Goal: Task Accomplishment & Management: Complete application form

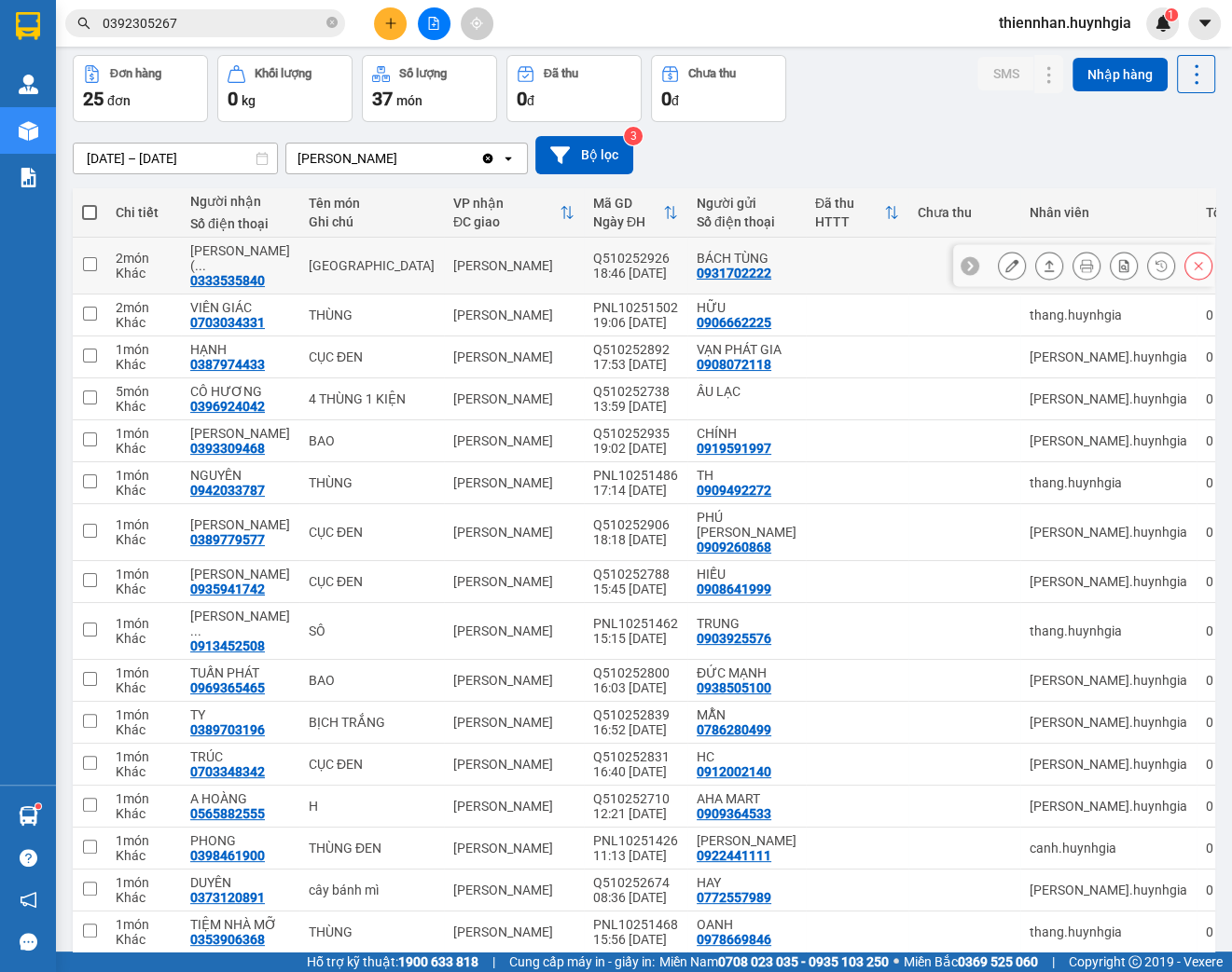
scroll to position [480, 0]
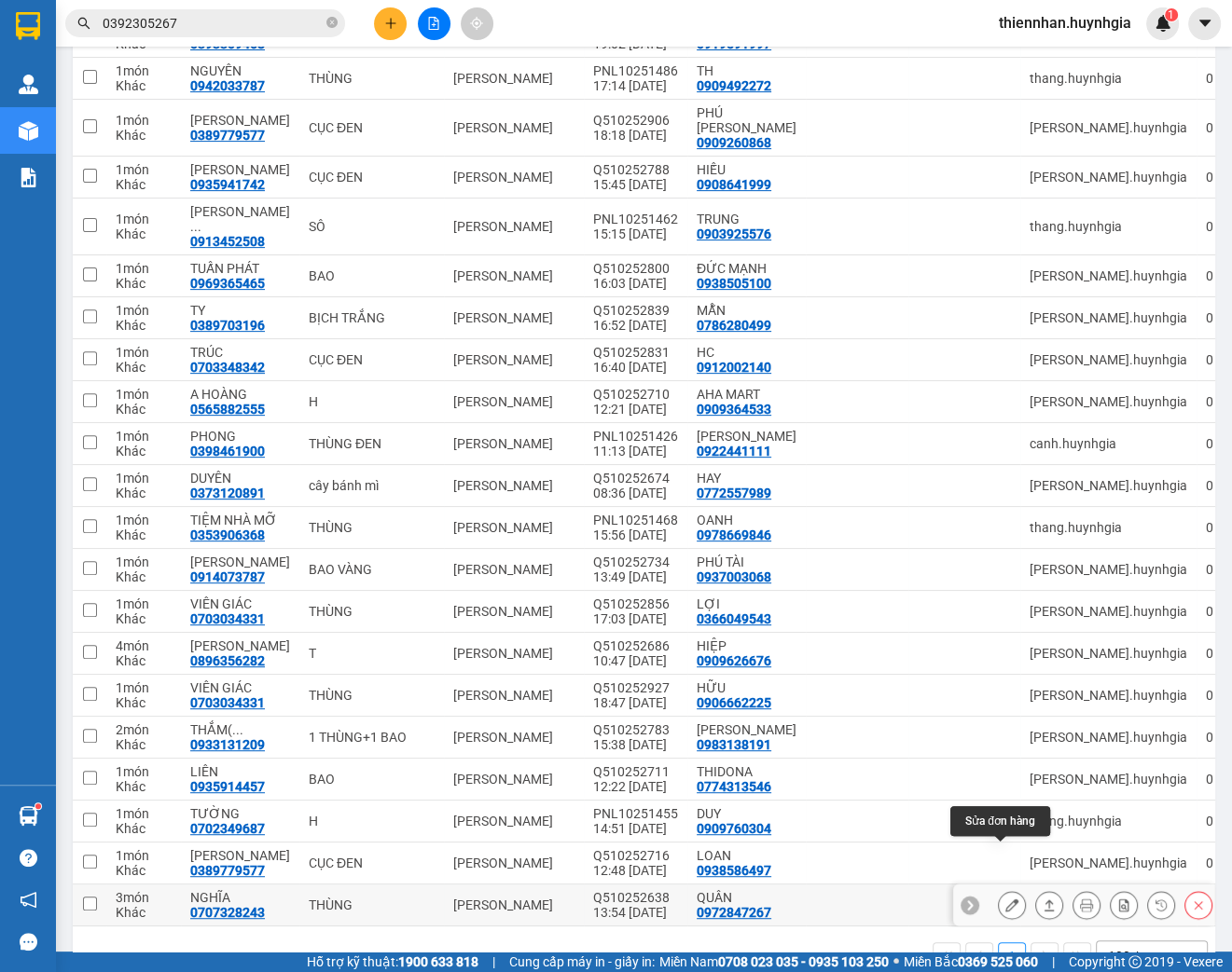
click at [1005, 898] on icon at bounding box center [1011, 904] width 13 height 13
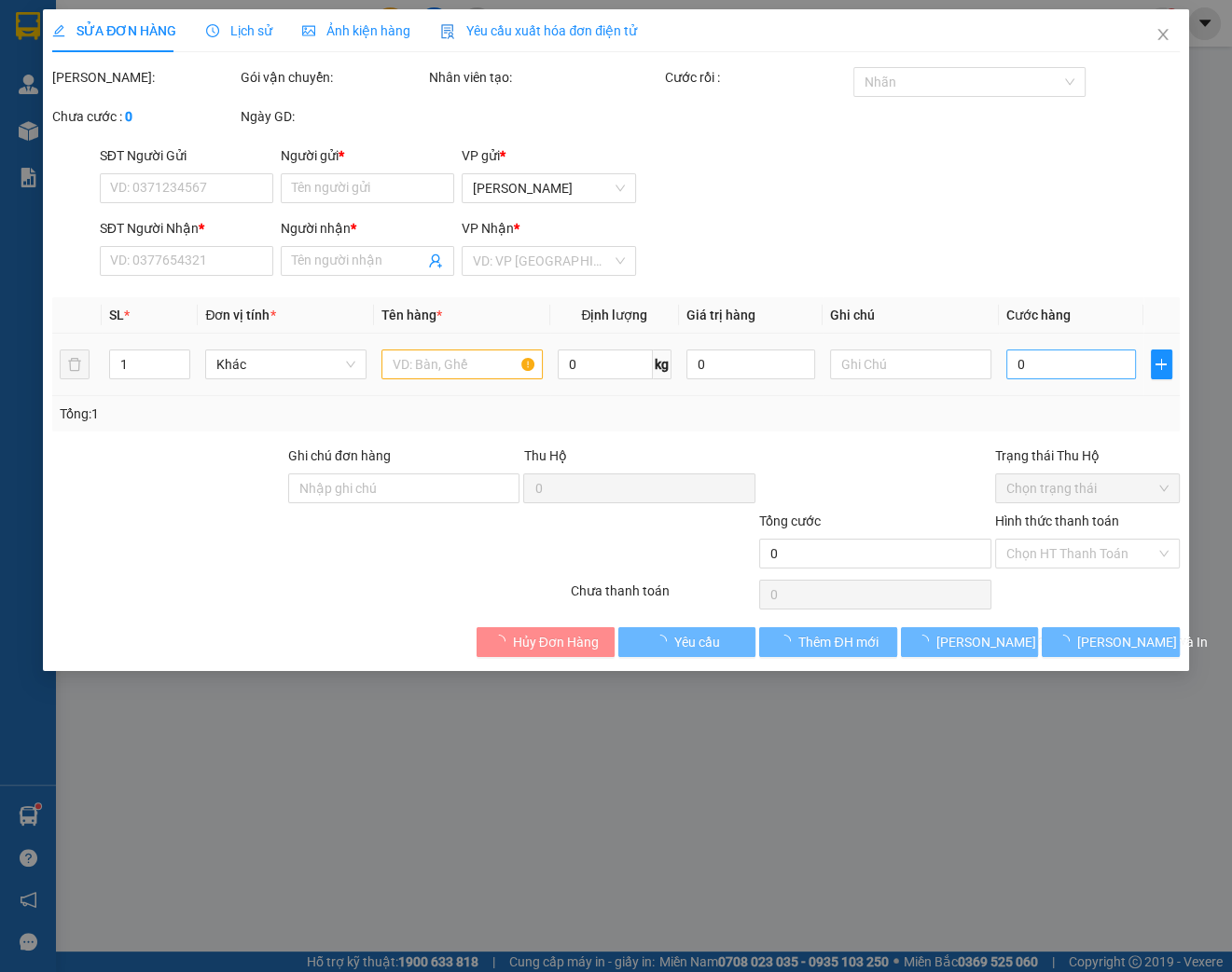
type input "0972847267"
type input "QUÂN"
type input "0707328243"
type input "NGHĨA"
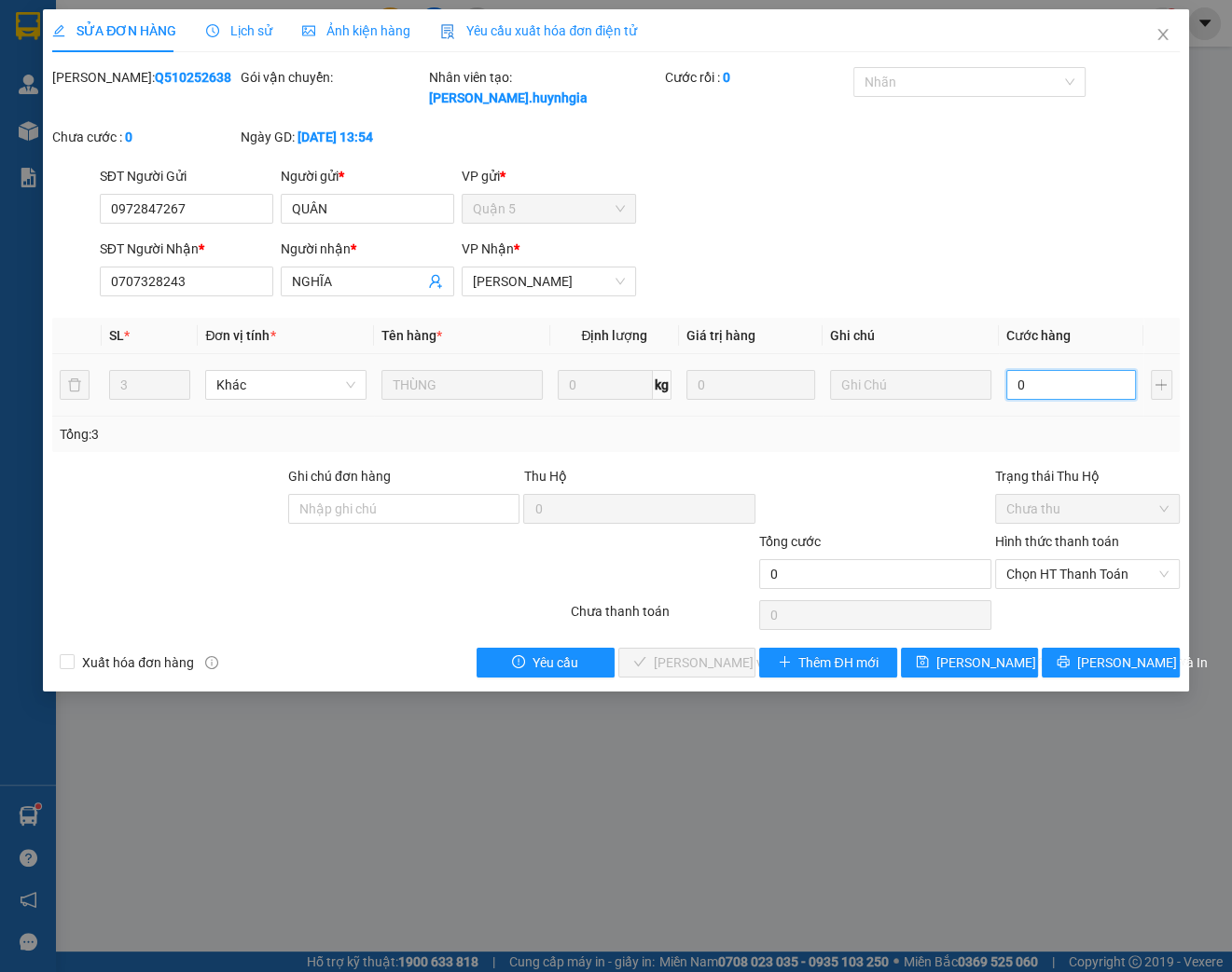
click at [1038, 379] on input "0" at bounding box center [1071, 384] width 129 height 29
type input "1"
type input "001"
type input "14"
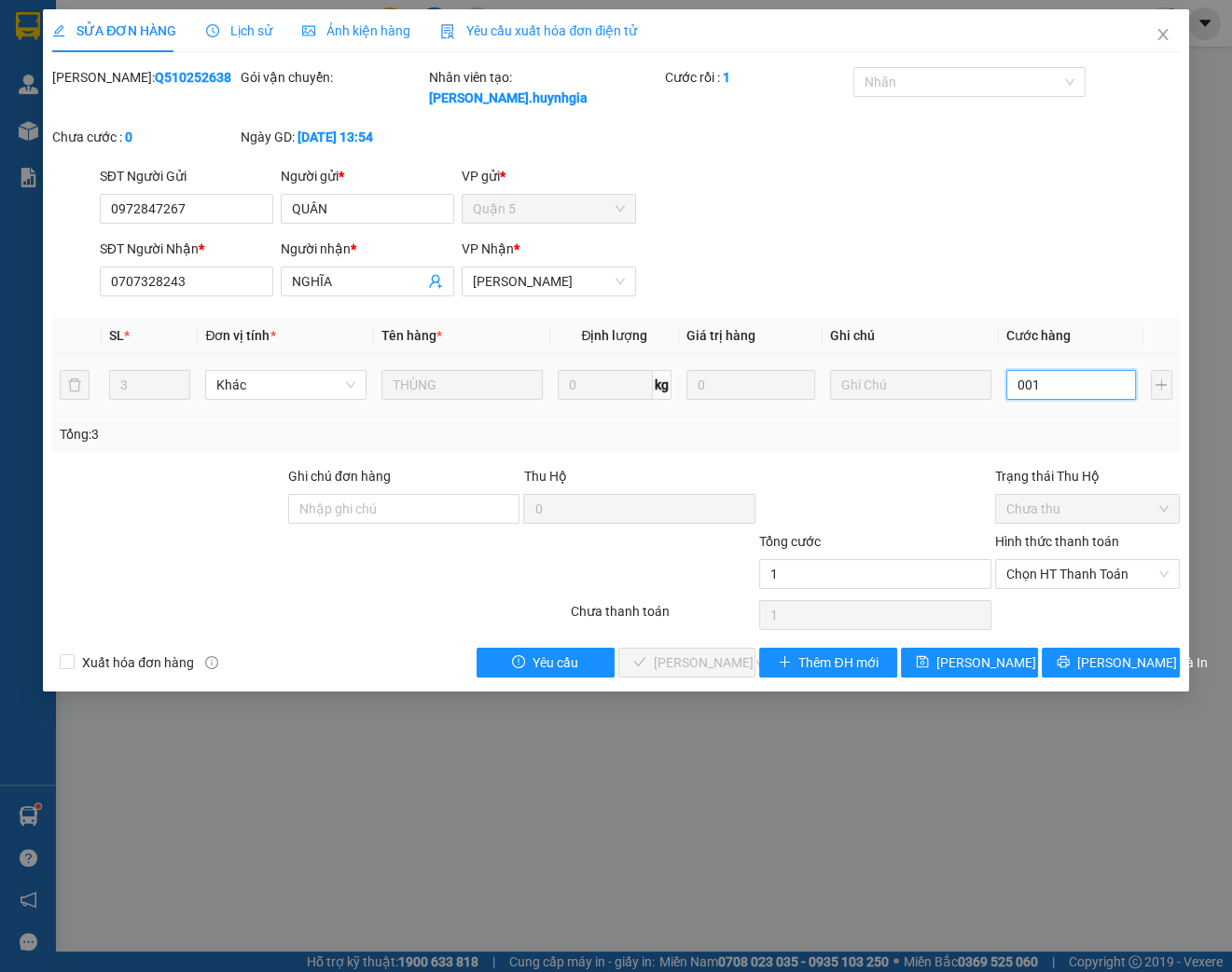
type input "14"
type input "0.014"
type input "140"
type input "00.140"
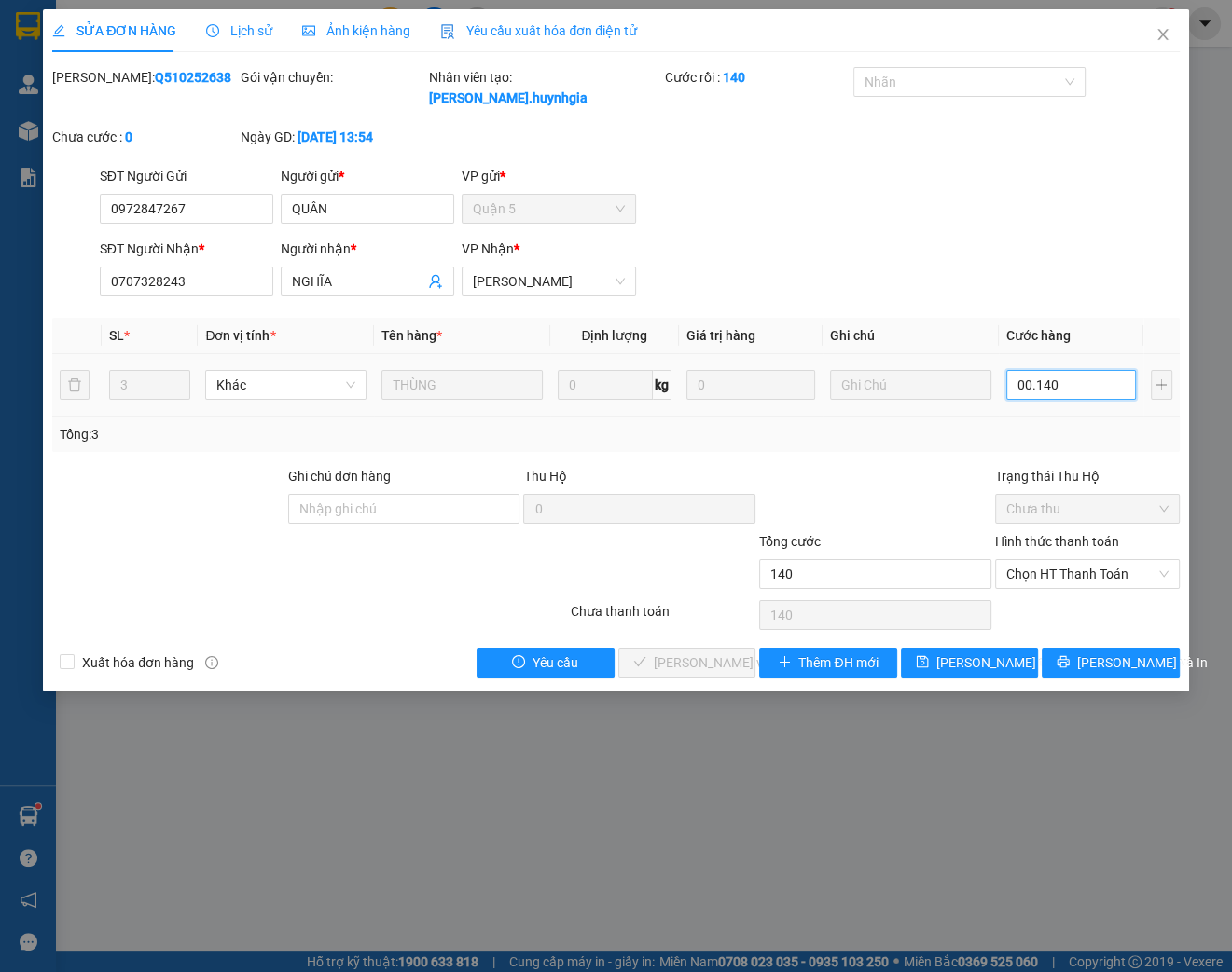
type input "1.400"
type input "0.001.400"
type input "14.000"
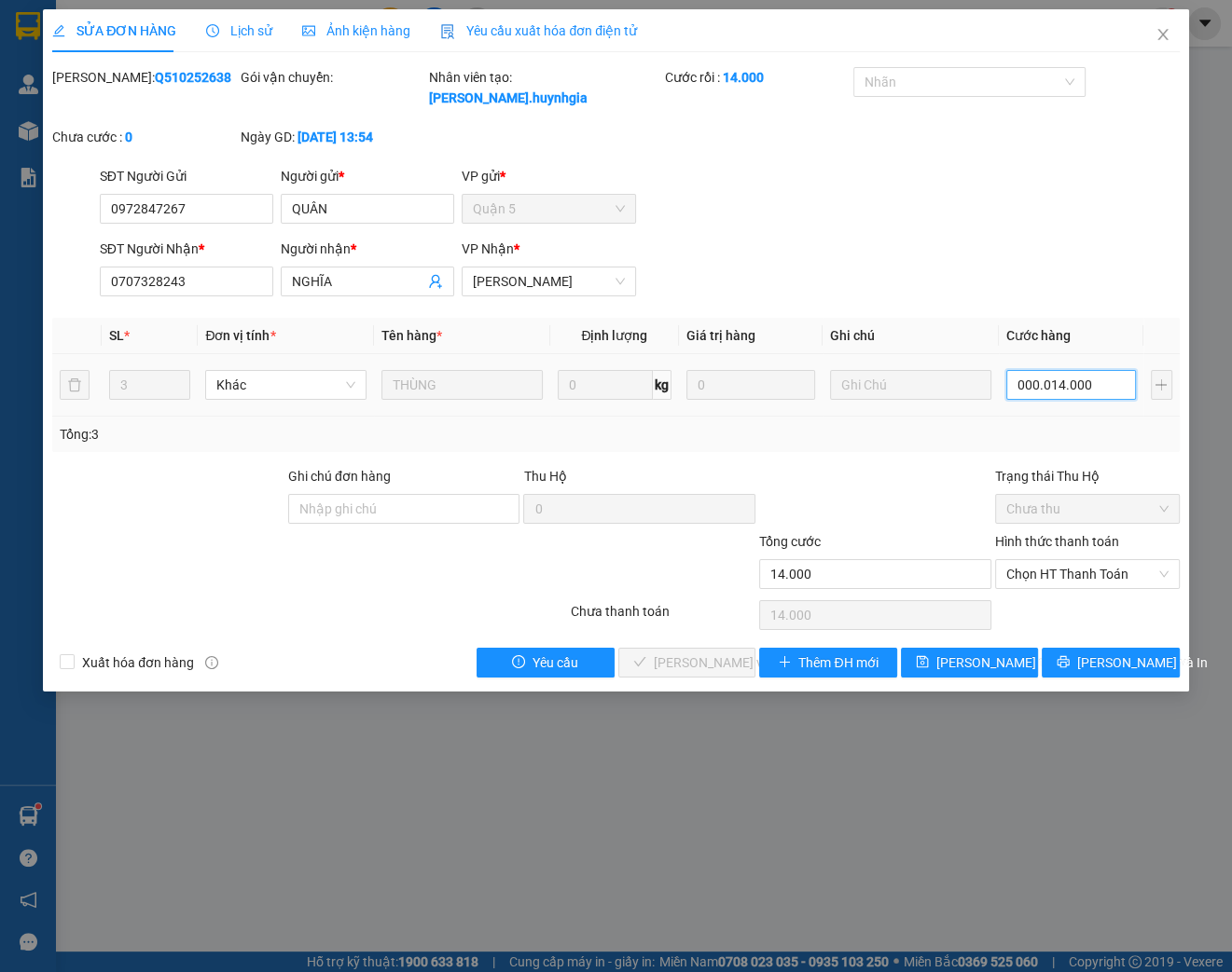
type input "00.000.140.000"
type input "140.000"
type input "00.140.000"
type input "140.000"
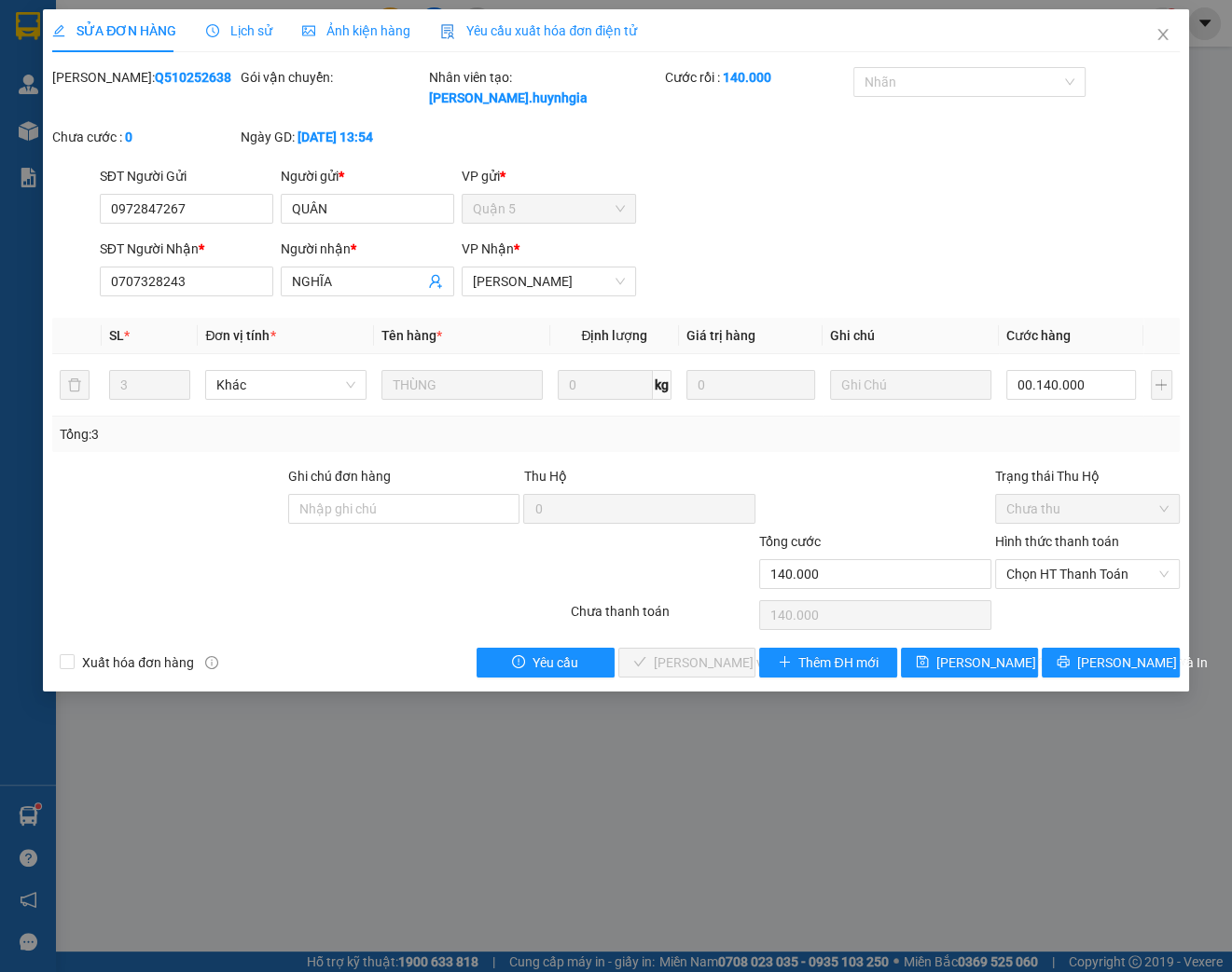
type input "140.000"
click at [1012, 492] on div "Trạng thái Thu Hộ" at bounding box center [1087, 480] width 184 height 28
click at [1070, 575] on span "Chọn HT Thanh Toán" at bounding box center [1087, 574] width 162 height 28
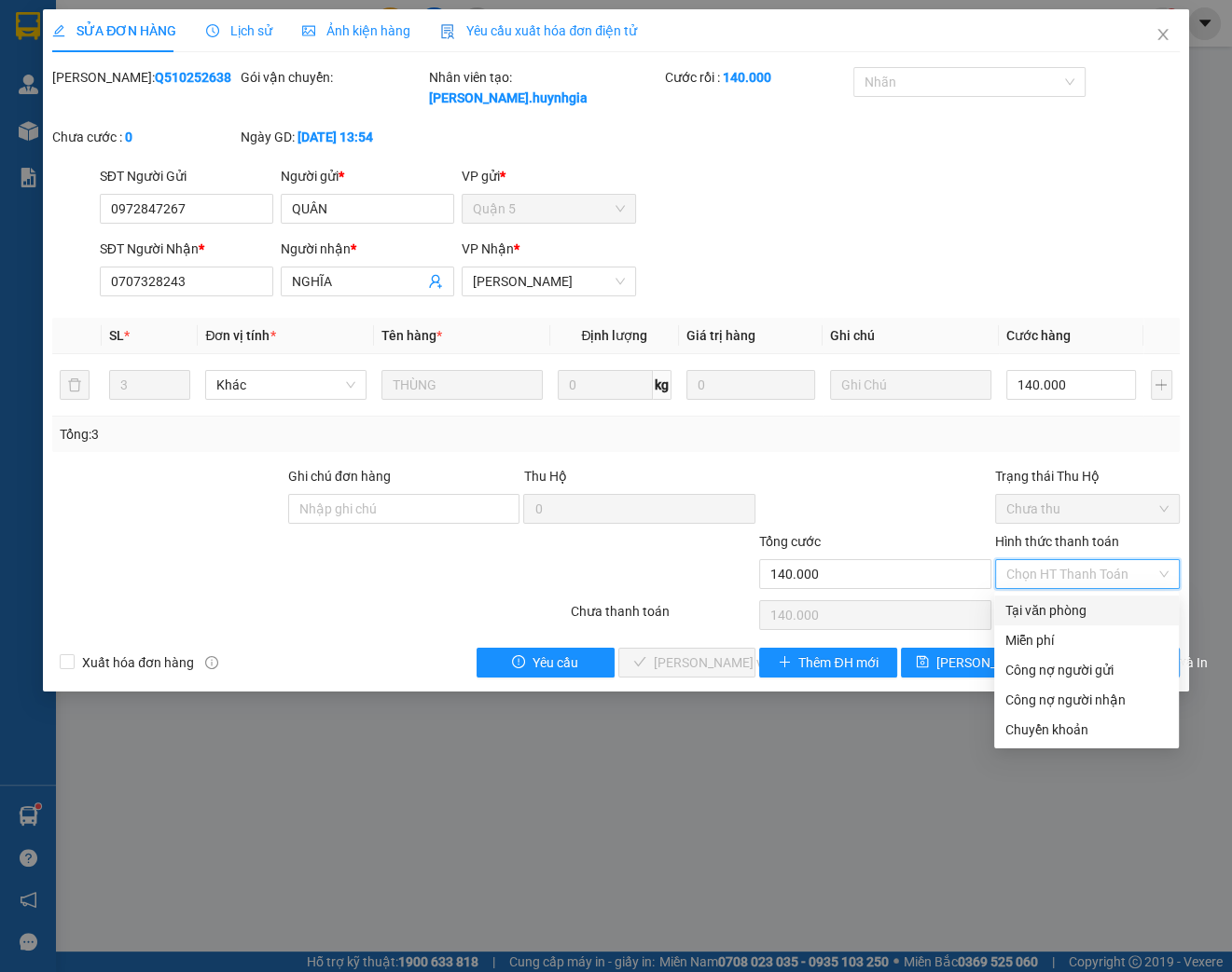
click at [1056, 605] on div "Tại văn phòng" at bounding box center [1086, 610] width 162 height 21
type input "0"
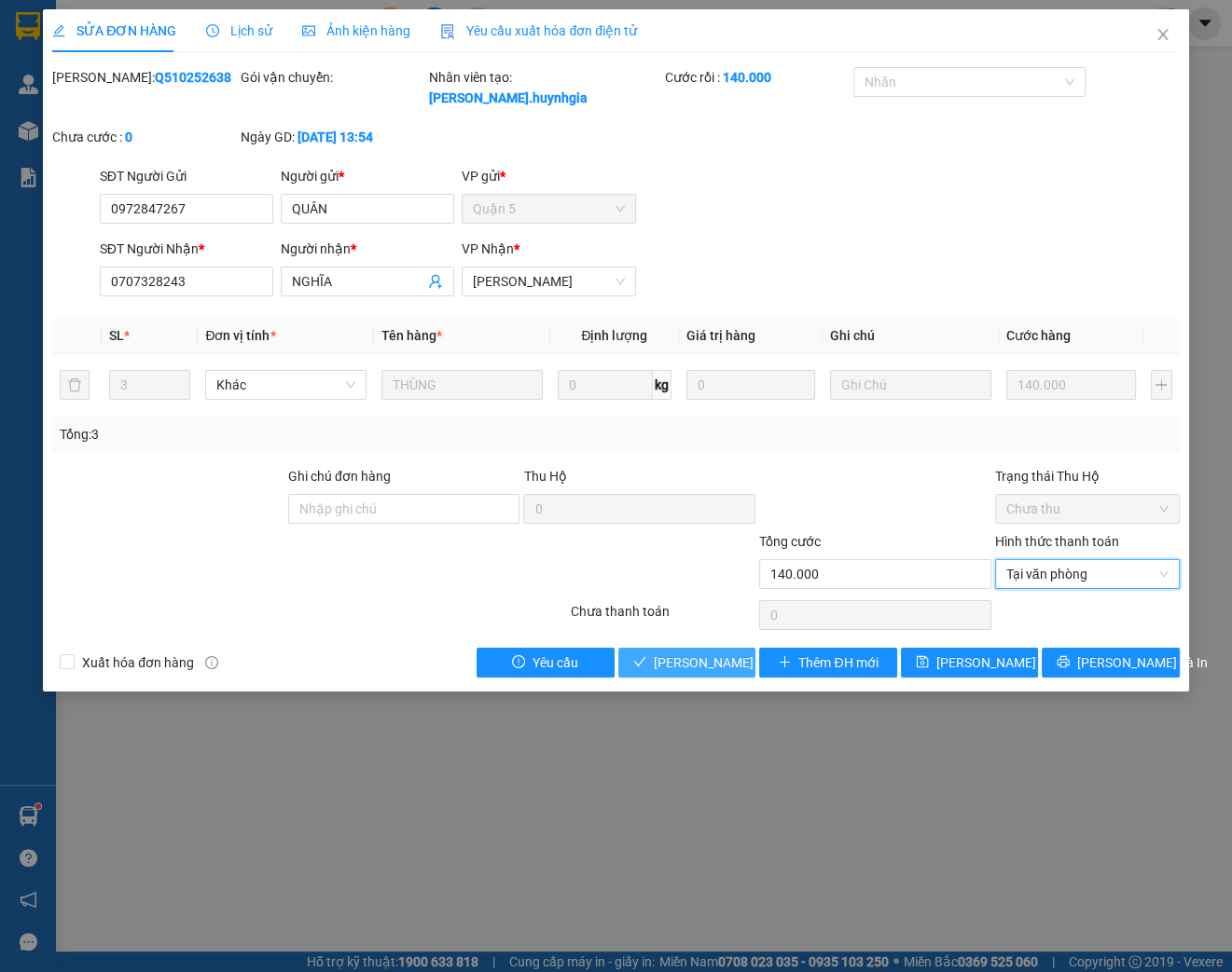
click at [693, 658] on span "[PERSON_NAME] và Giao hàng" at bounding box center [743, 662] width 179 height 21
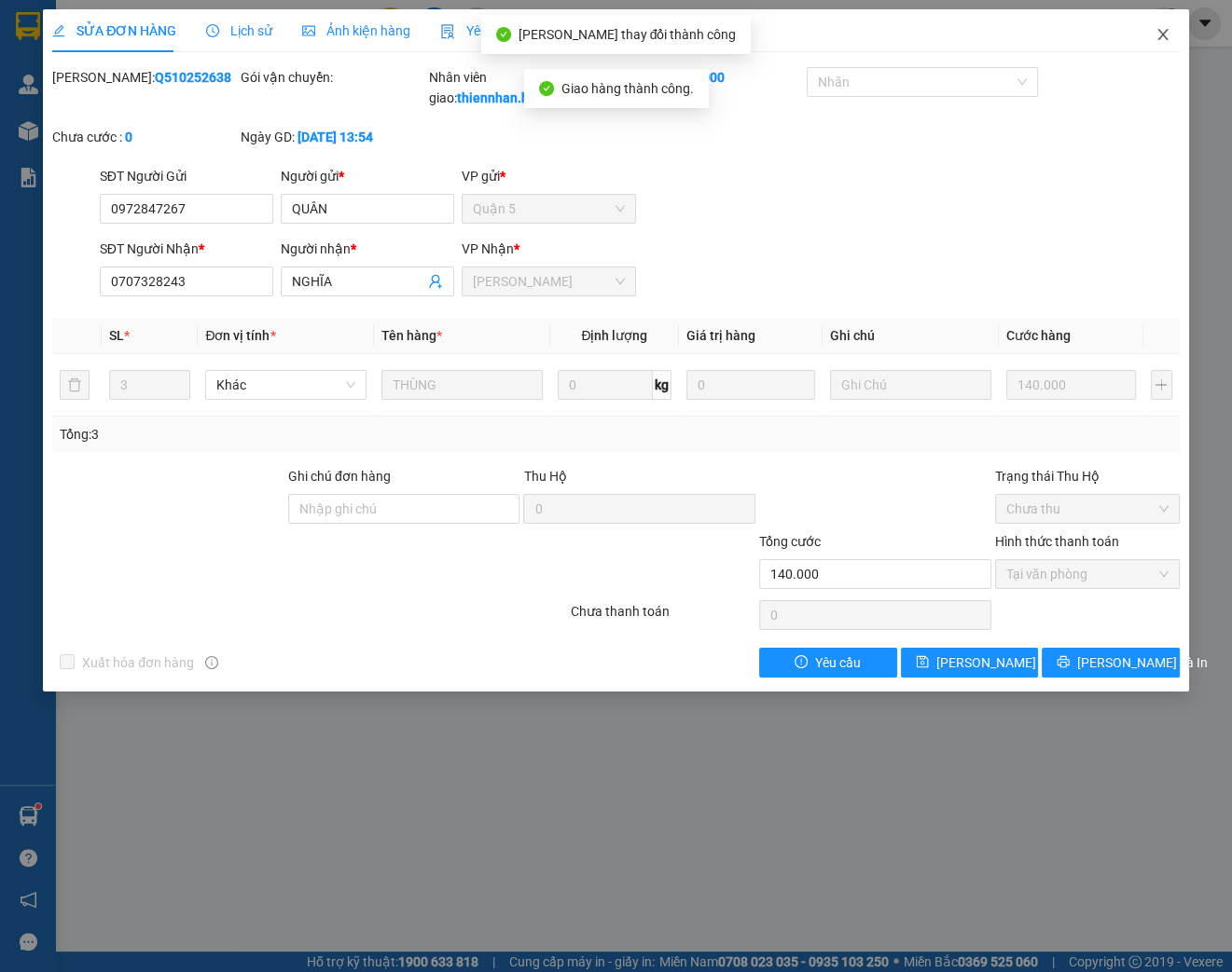
click at [1156, 41] on icon "close" at bounding box center [1162, 34] width 15 height 15
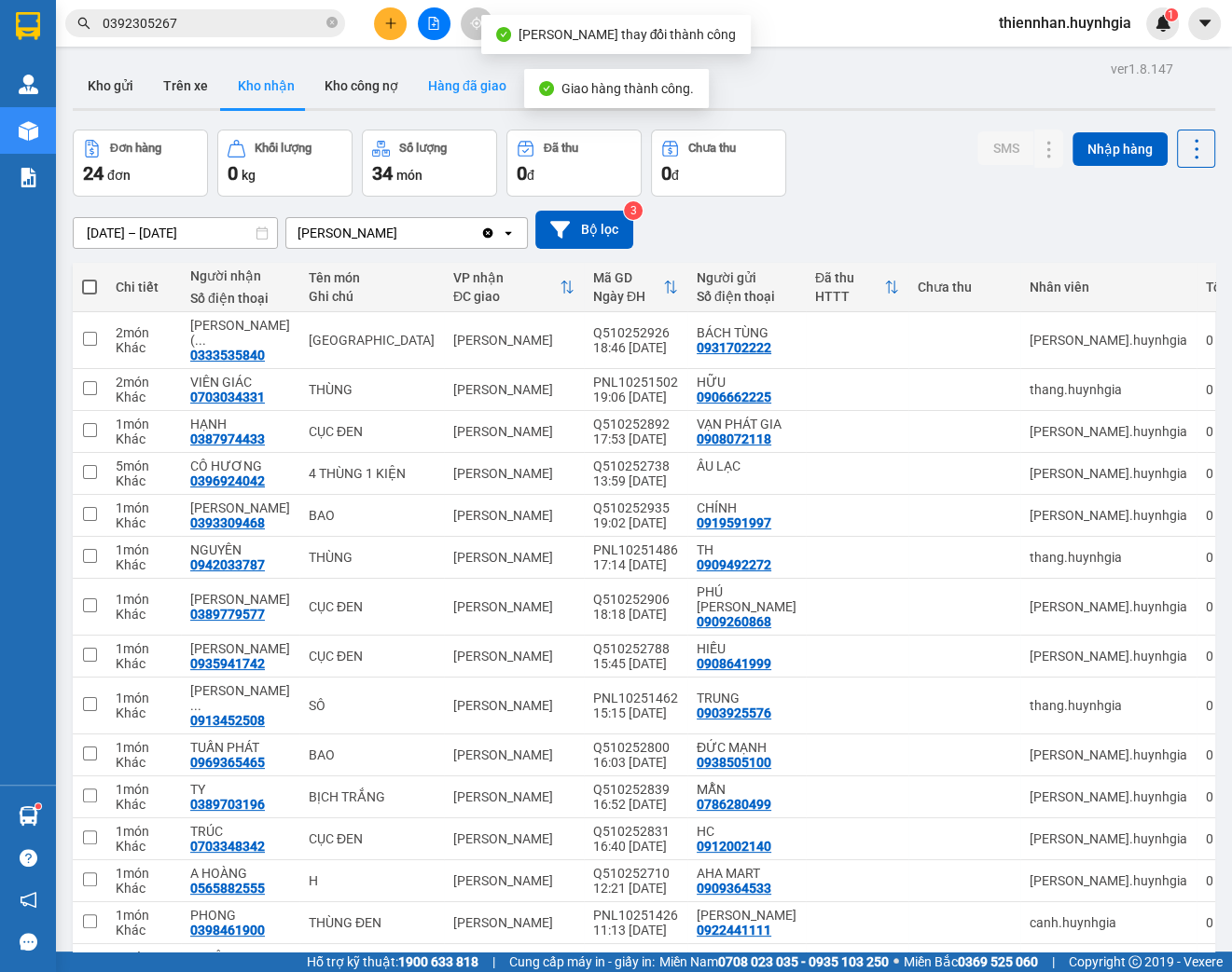
click at [471, 77] on button "Hàng đã giao" at bounding box center [467, 86] width 108 height 45
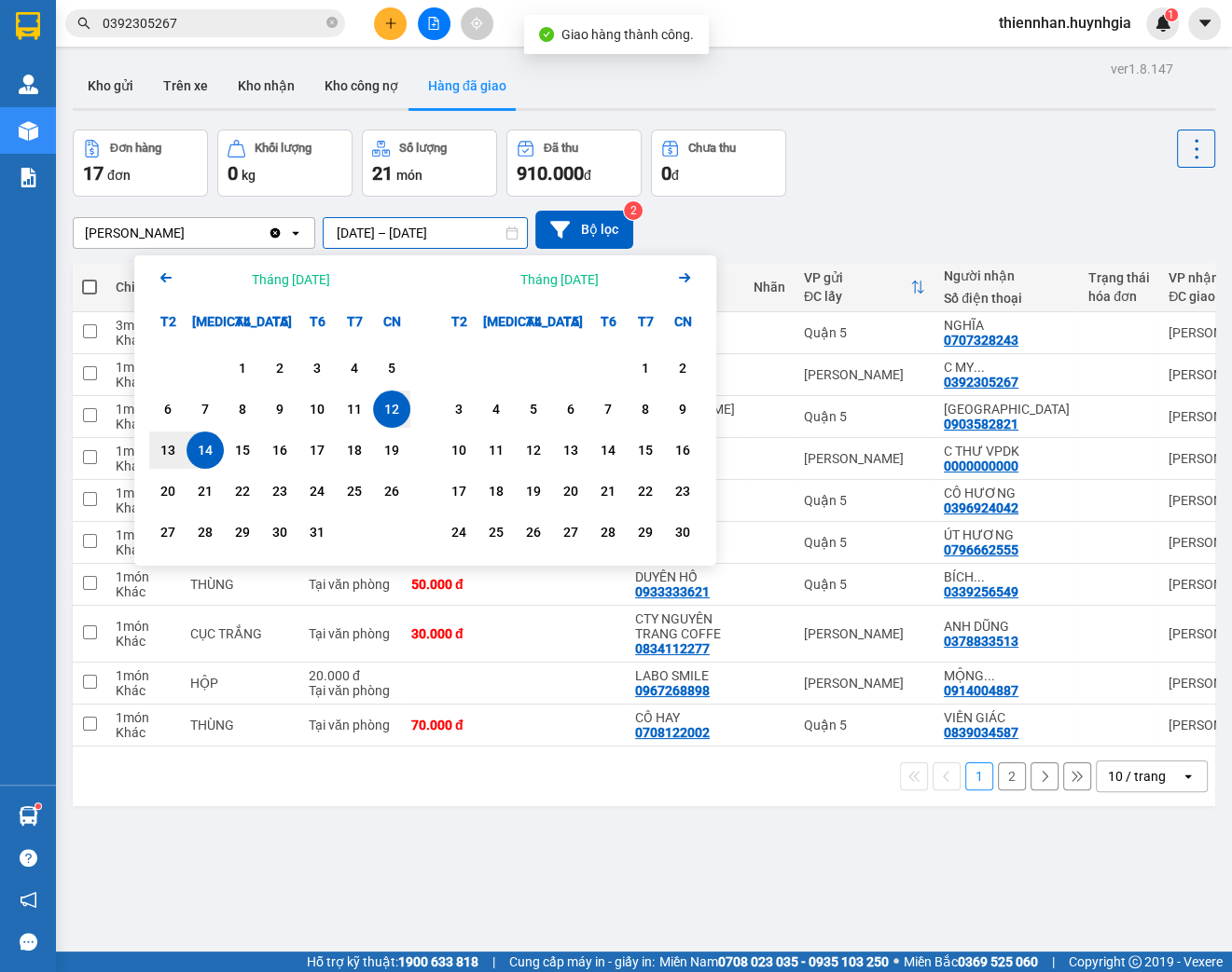
click at [503, 233] on input "[DATE] – [DATE]" at bounding box center [425, 232] width 203 height 29
click at [213, 458] on div "14" at bounding box center [205, 450] width 26 height 23
type input "[DATE] – [DATE]"
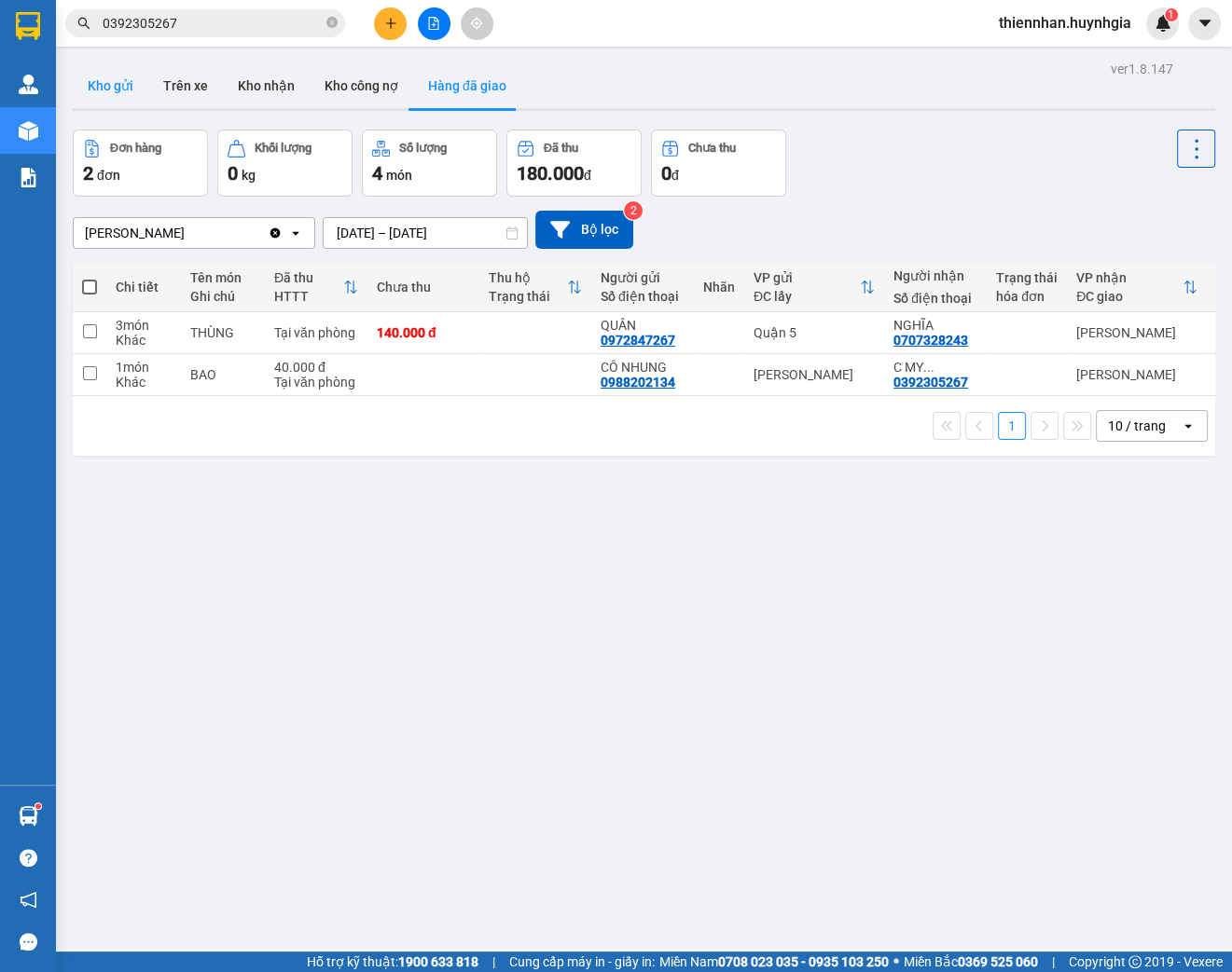
click at [122, 84] on button "Kho gửi" at bounding box center [110, 86] width 76 height 45
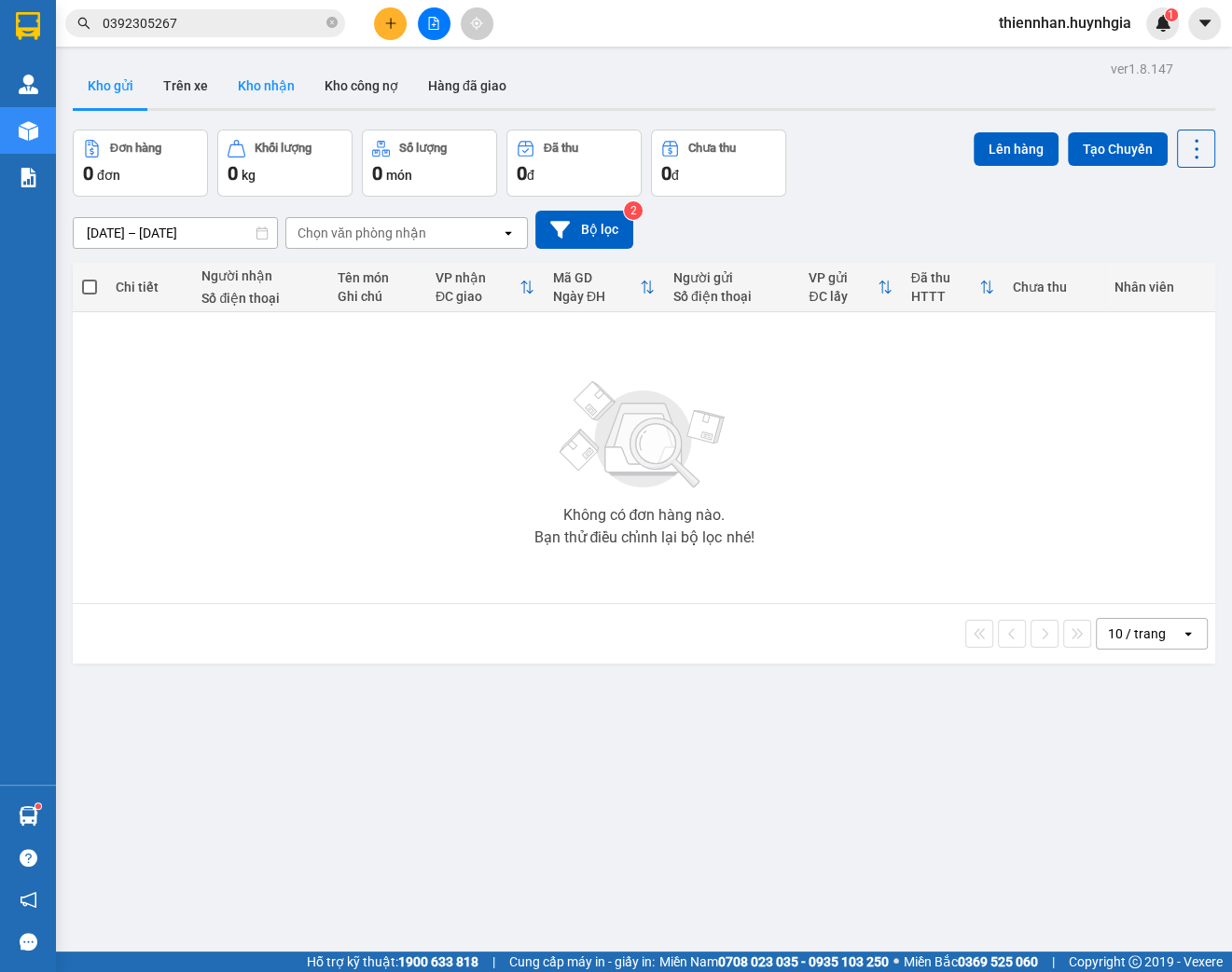
click at [263, 93] on button "Kho nhận" at bounding box center [266, 86] width 86 height 45
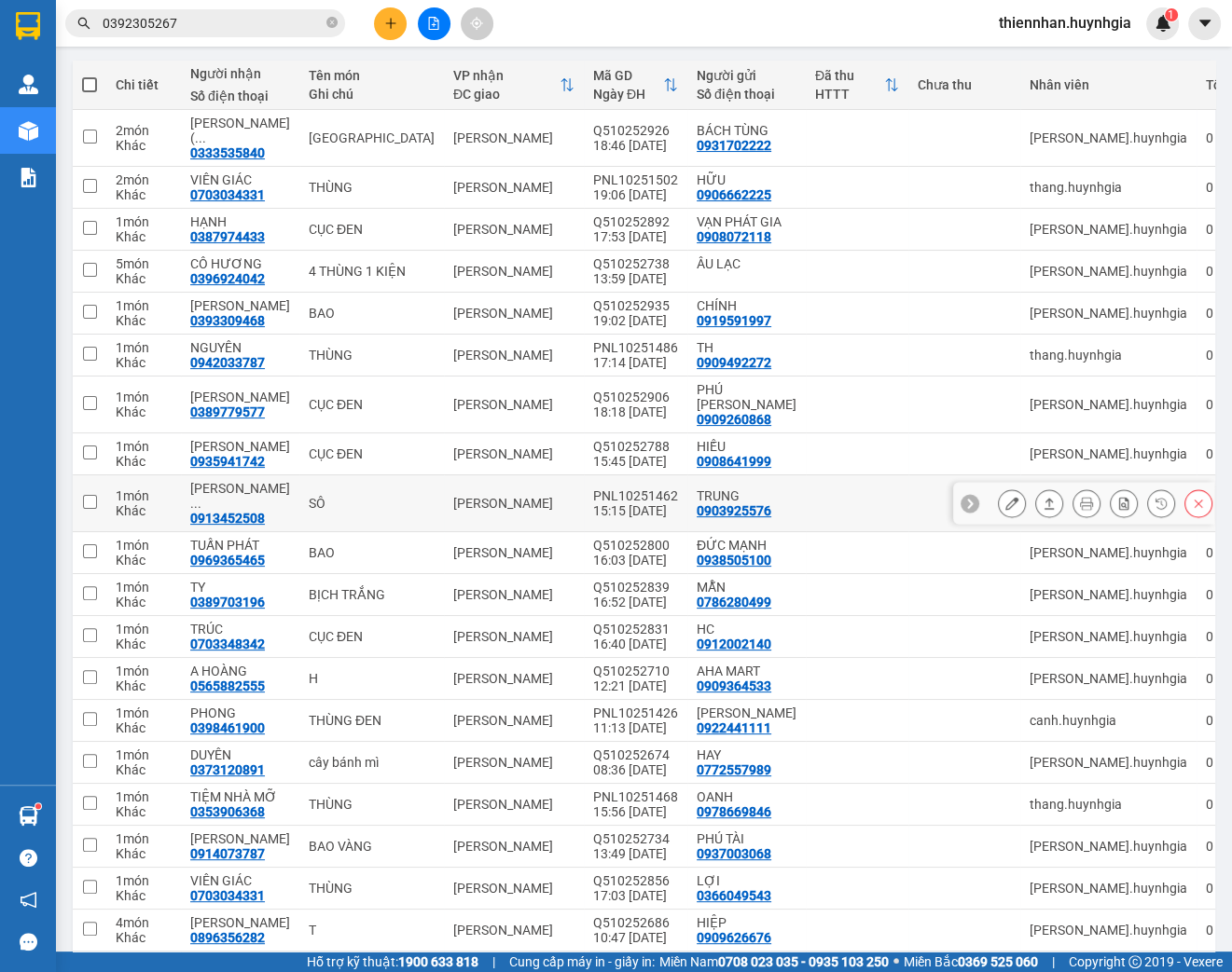
scroll to position [224, 0]
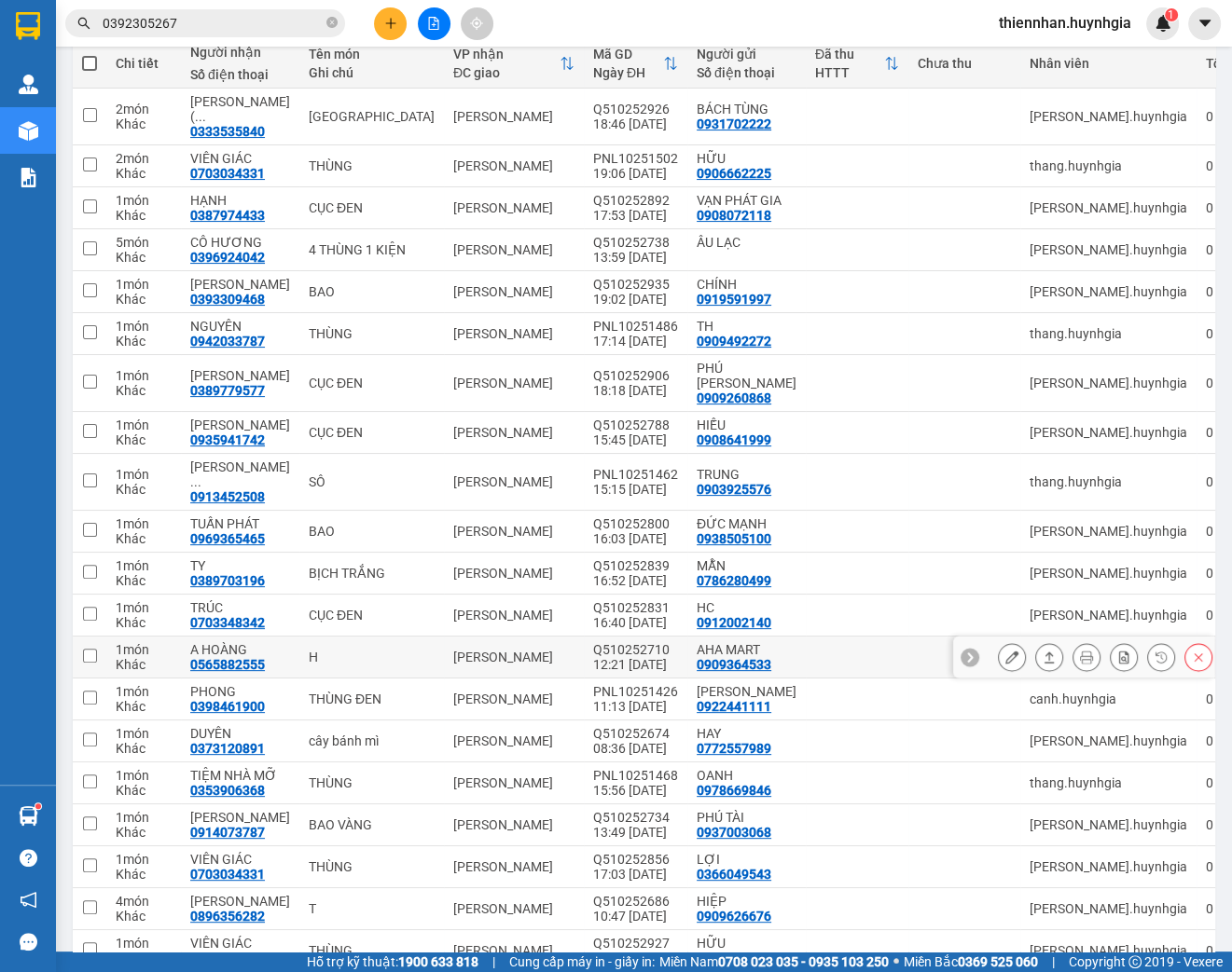
click at [1005, 650] on icon at bounding box center [1011, 656] width 13 height 13
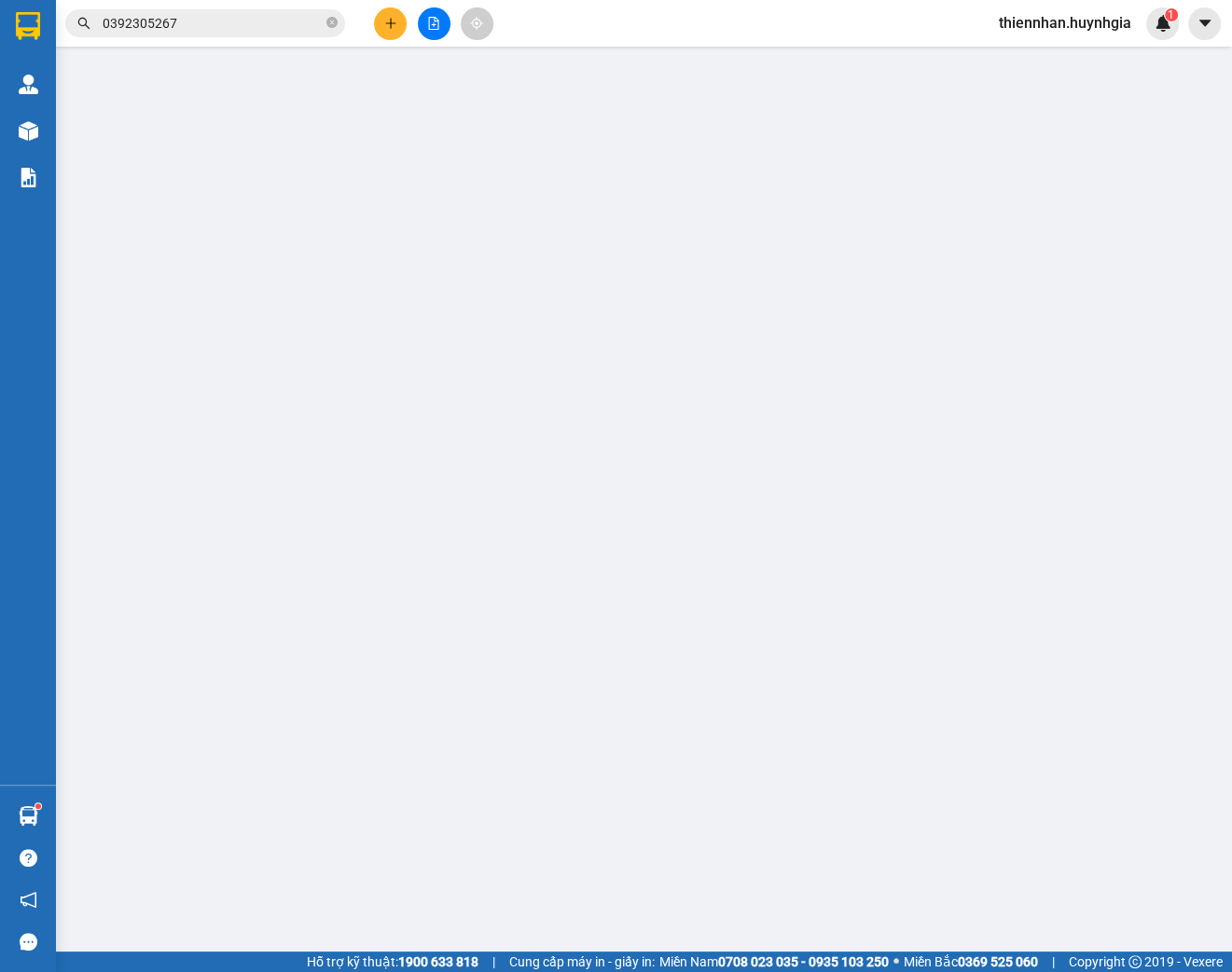
type input "0909364533"
type input "AHA MART"
type input "0565882555"
type input "A HOÀNG"
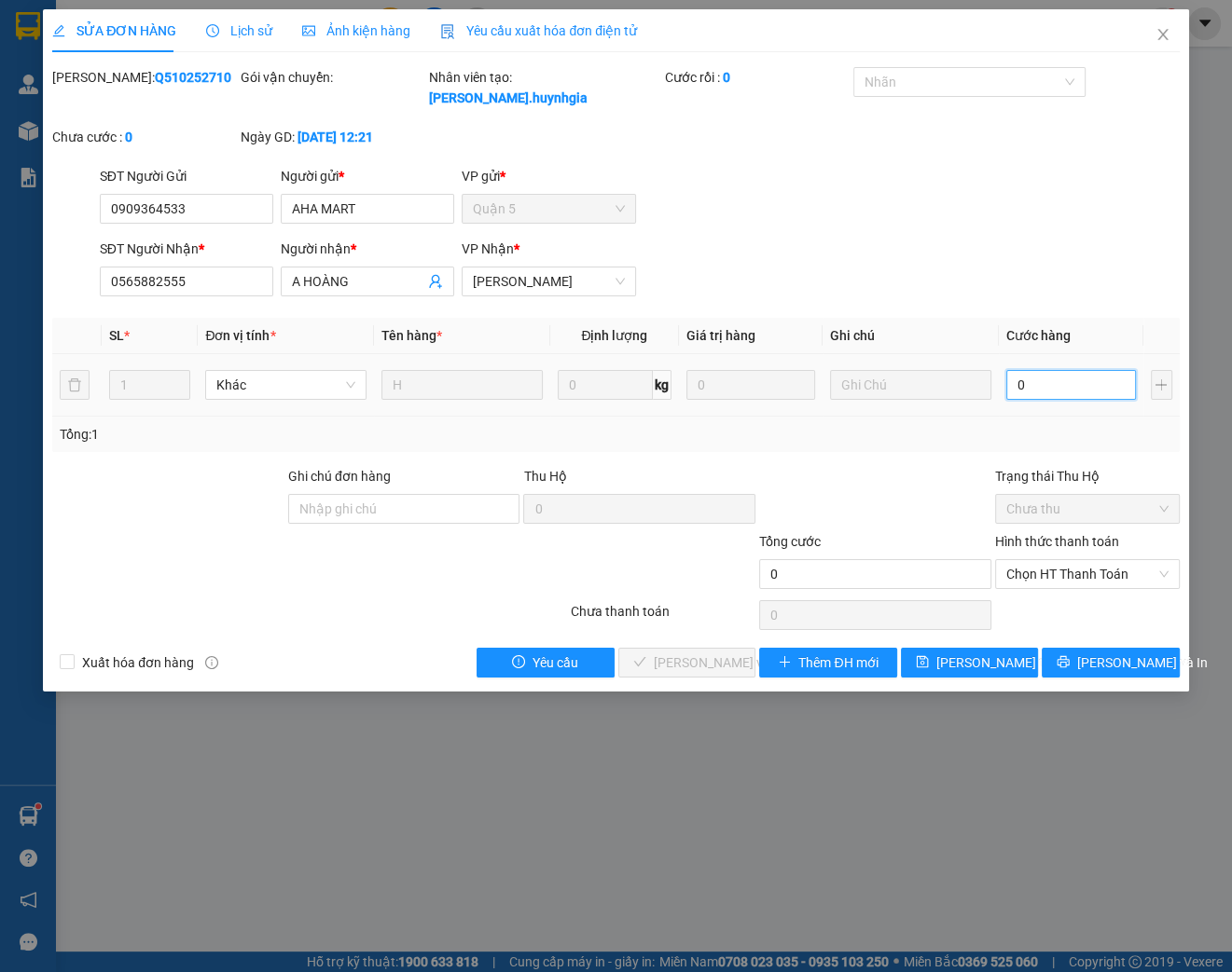
click at [1052, 397] on input "0" at bounding box center [1071, 384] width 129 height 29
type input "2"
type input "002"
type input "20"
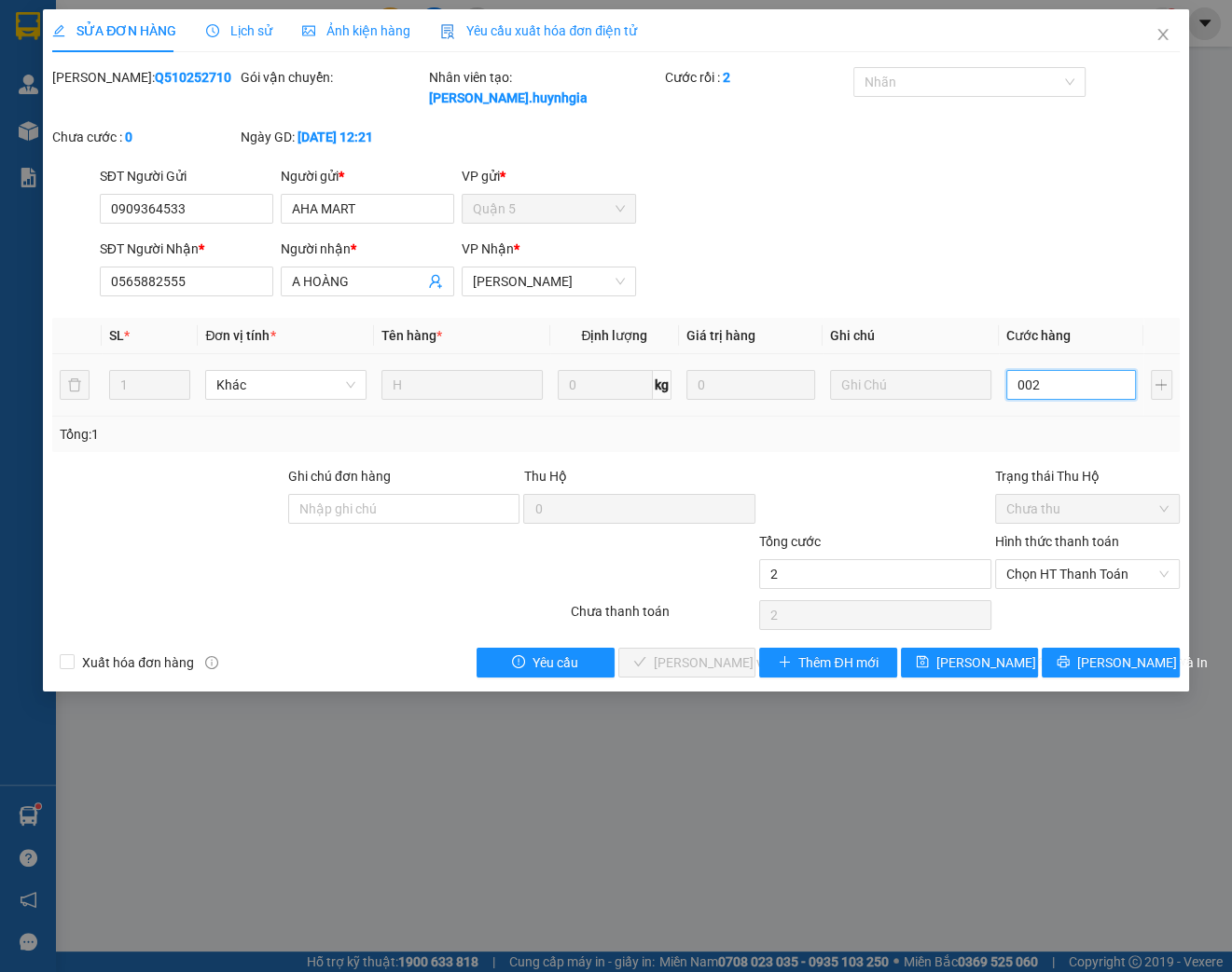
type input "20"
type input "0.020"
type input "200"
type input "00.200"
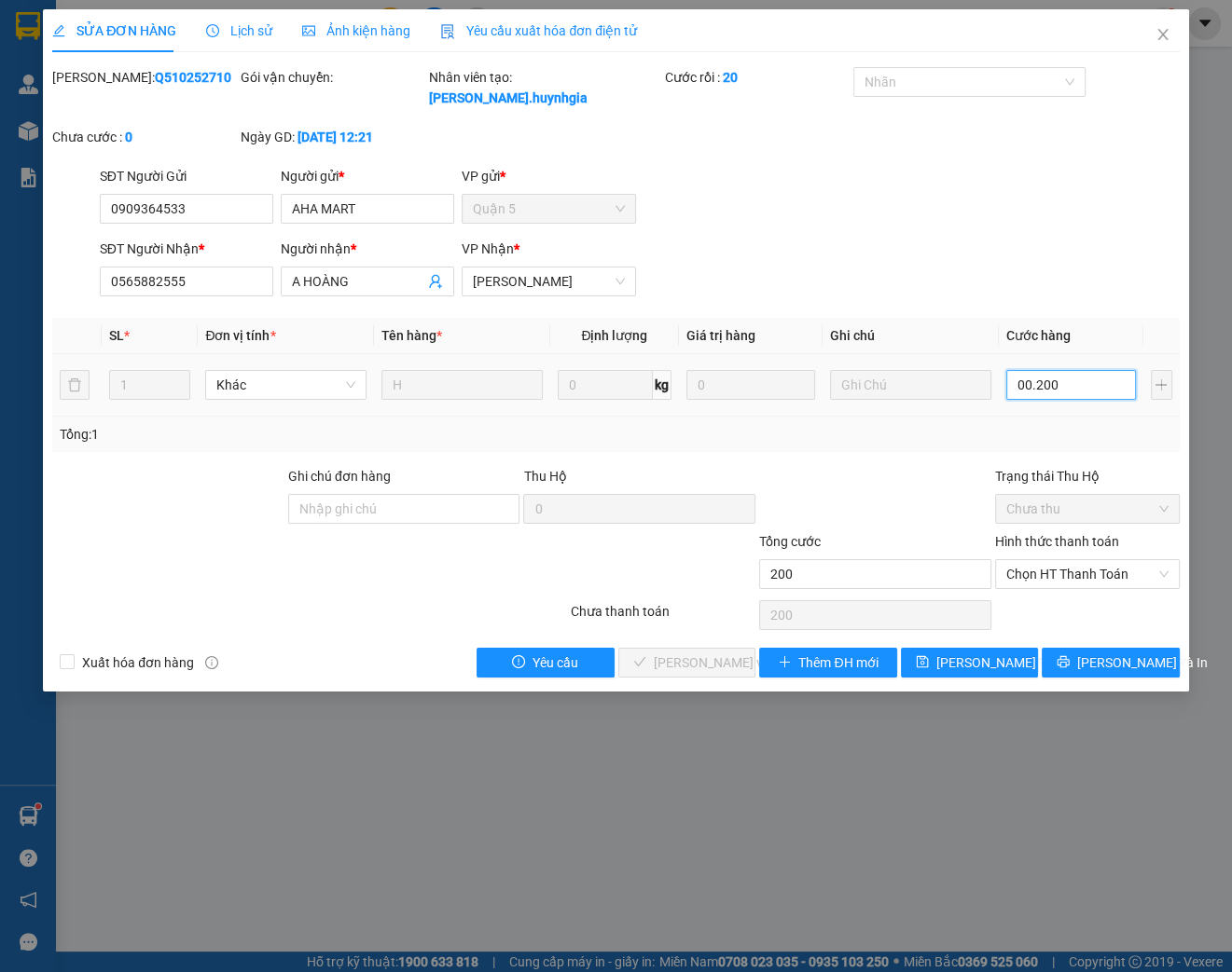
type input "2.000"
type input "0.002.000"
type input "20.000"
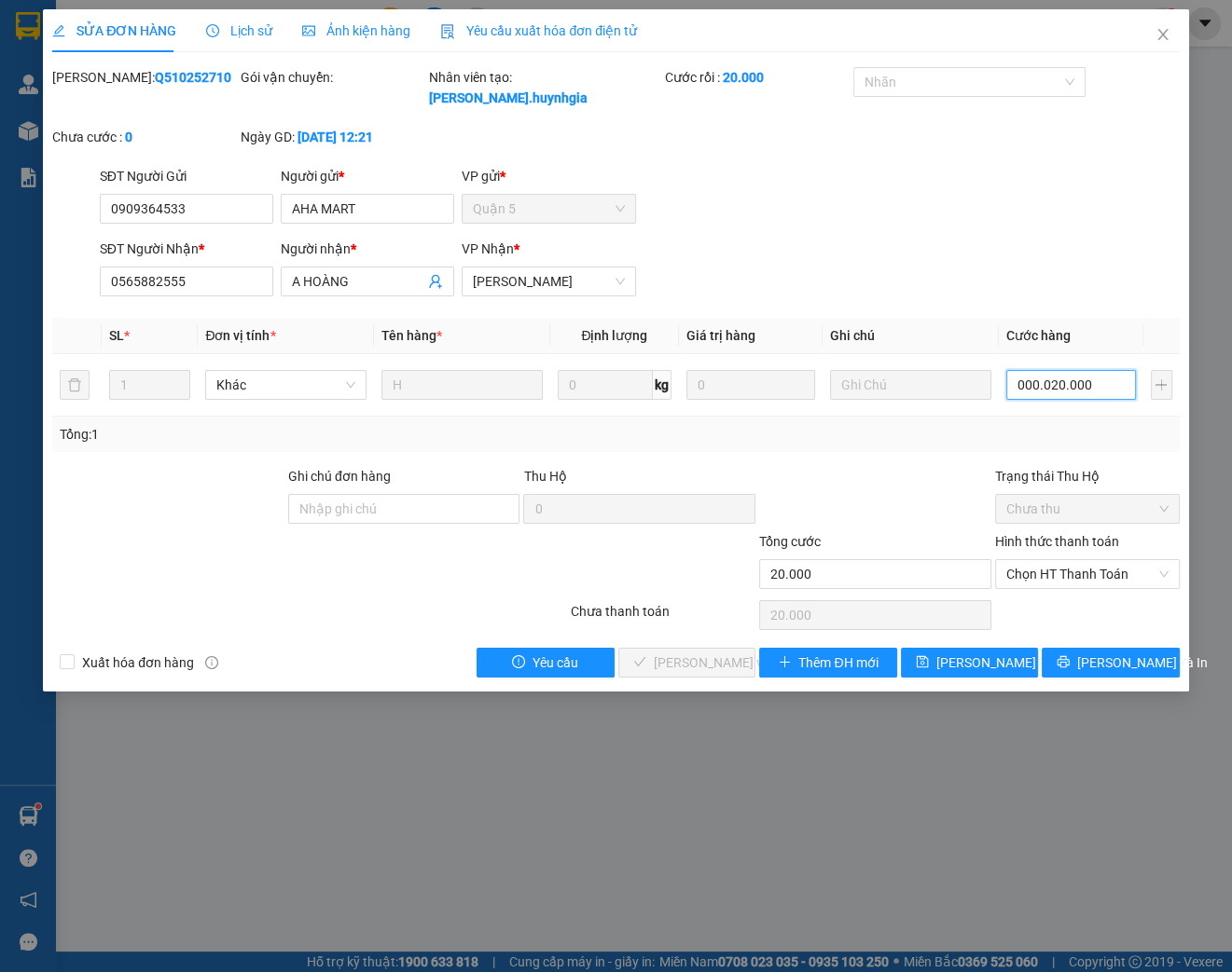
type input "0.020.000"
type input "20.000"
click at [970, 451] on div "Tổng: 1" at bounding box center [615, 435] width 1127 height 35
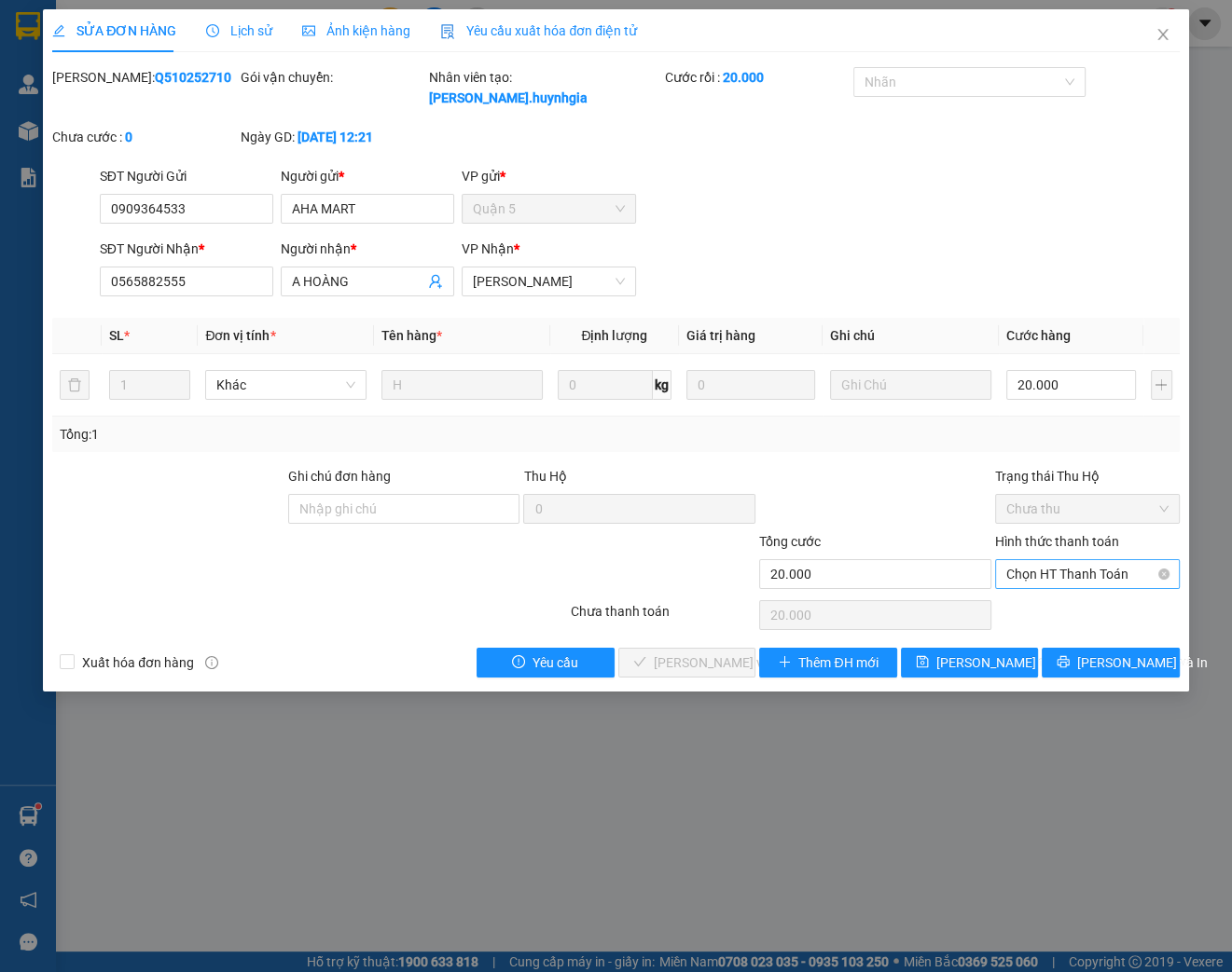
click at [1067, 562] on span "Chọn HT Thanh Toán" at bounding box center [1087, 574] width 162 height 28
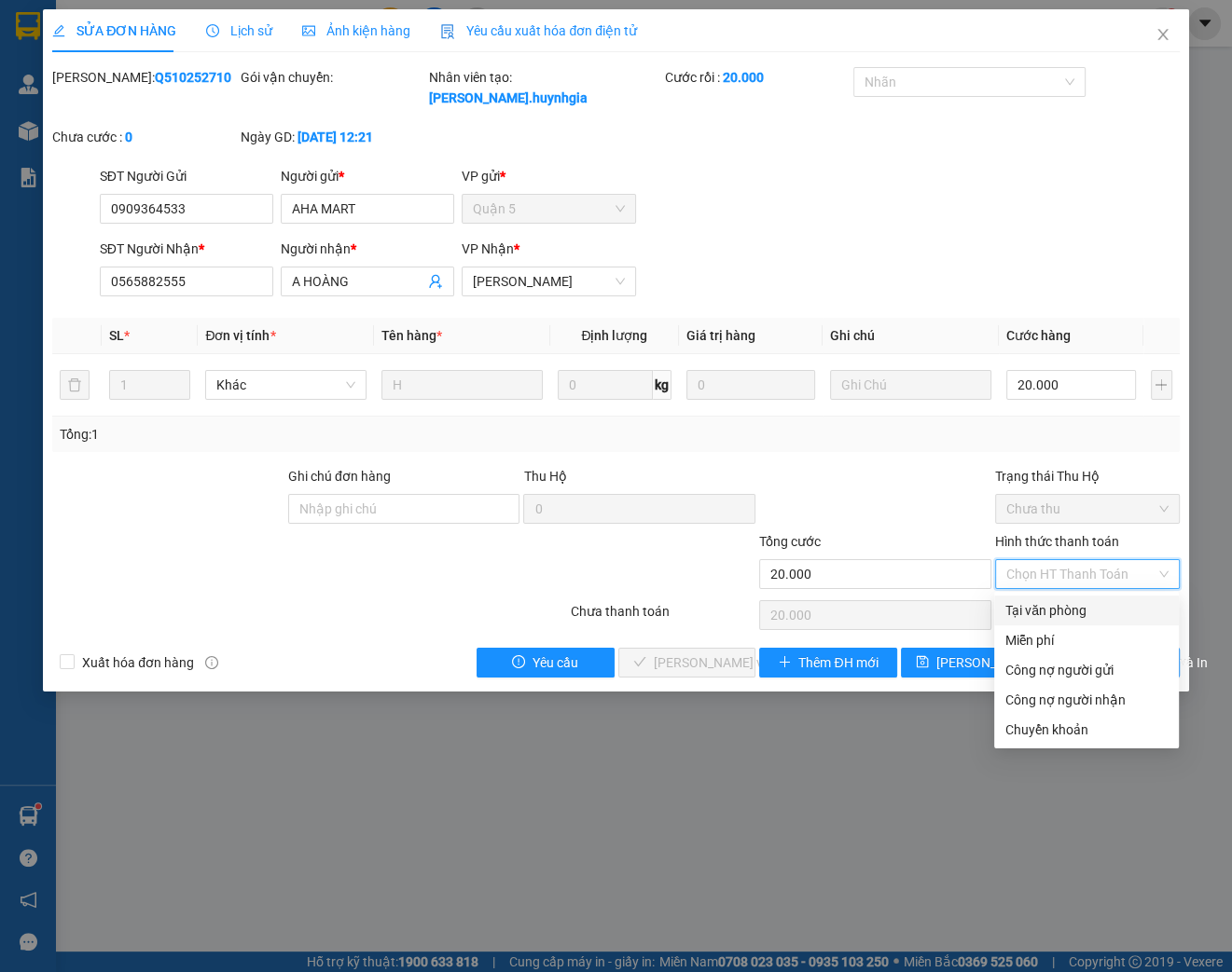
click at [1029, 600] on div "Tại văn phòng" at bounding box center [1086, 610] width 162 height 21
type input "0"
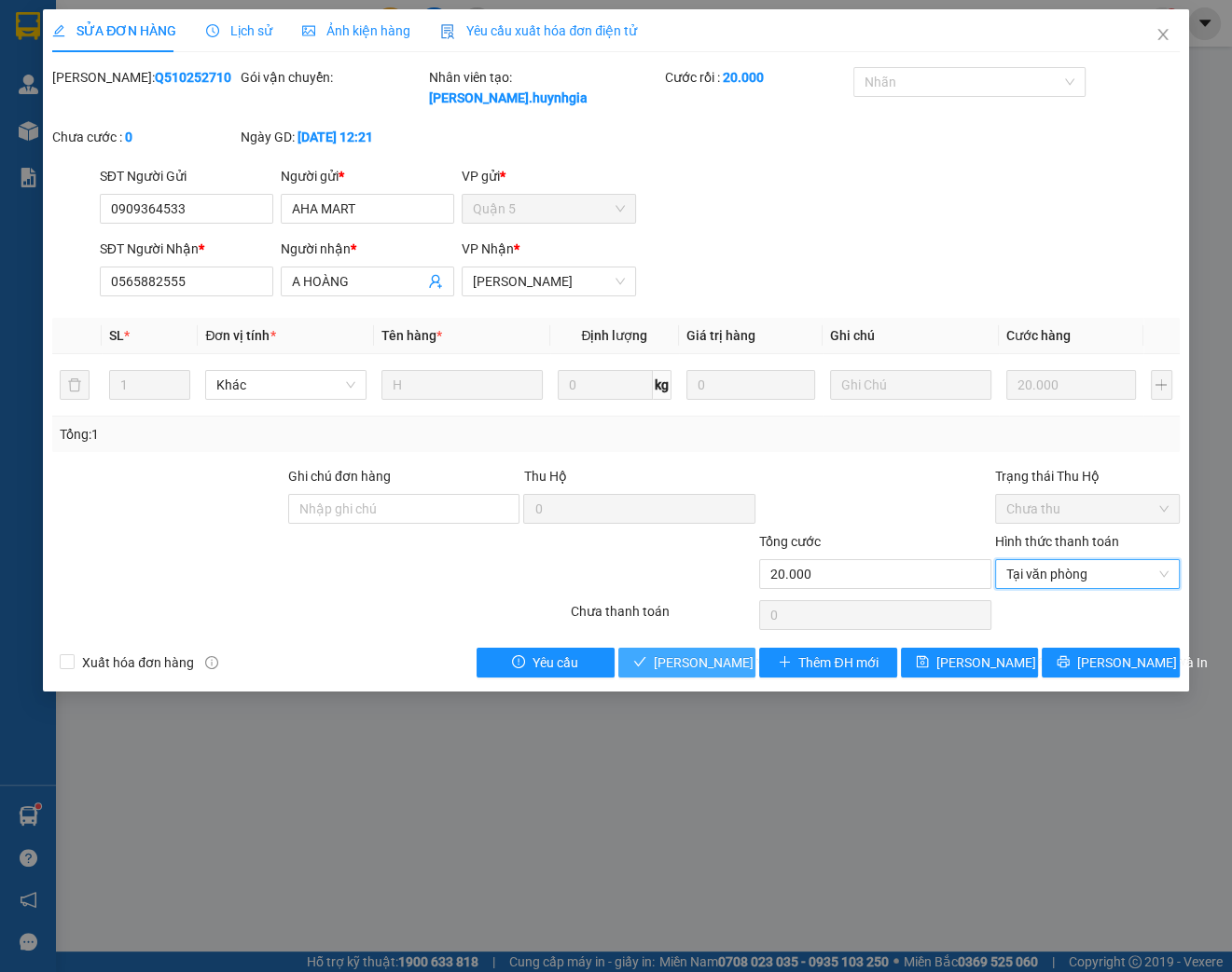
click at [698, 660] on span "[PERSON_NAME] và Giao hàng" at bounding box center [743, 662] width 179 height 21
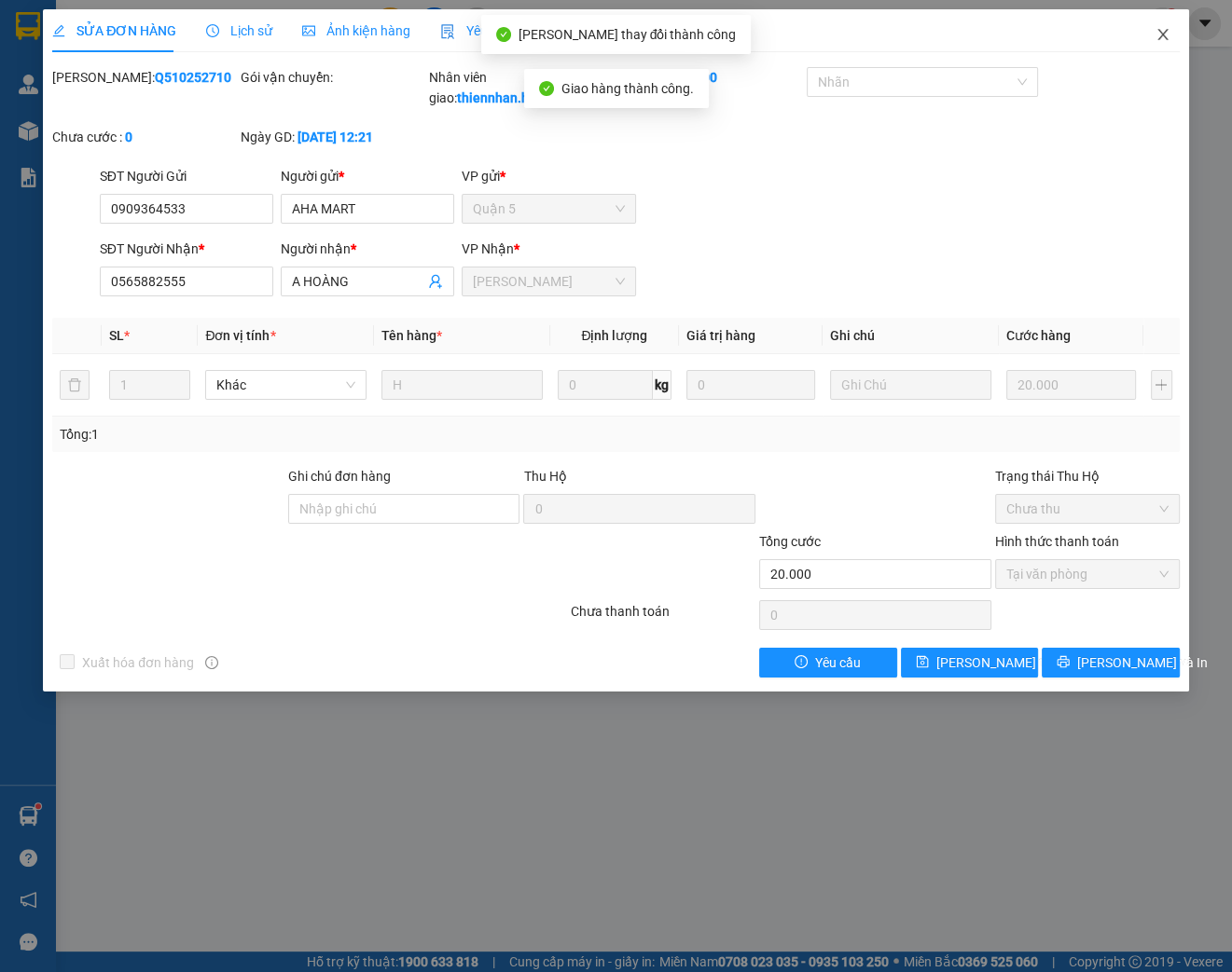
click at [1170, 26] on span "Close" at bounding box center [1162, 35] width 52 height 52
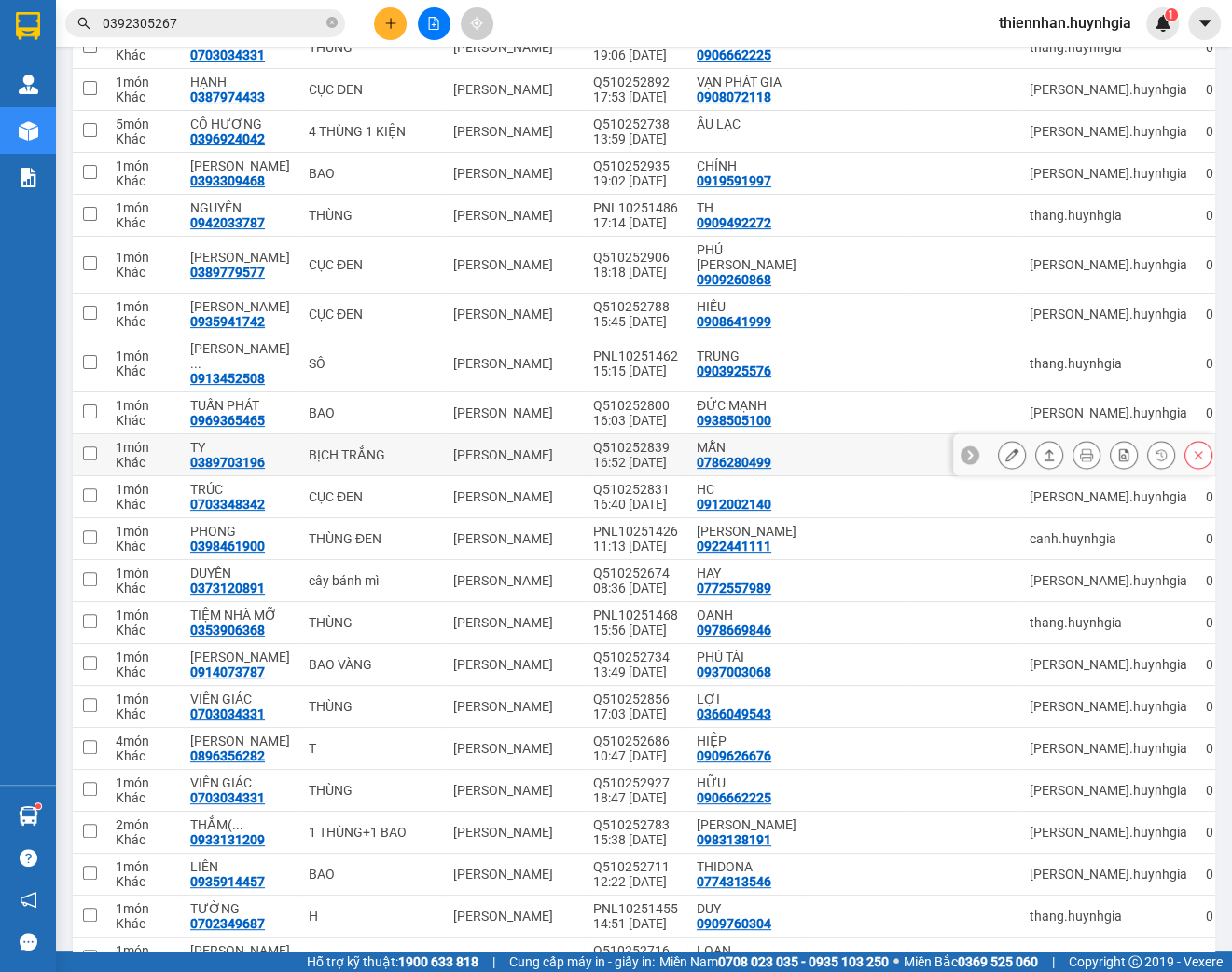
scroll to position [395, 0]
